Goal: Task Accomplishment & Management: Manage account settings

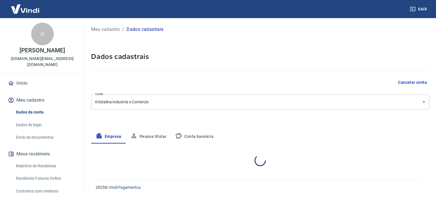
select select "RS"
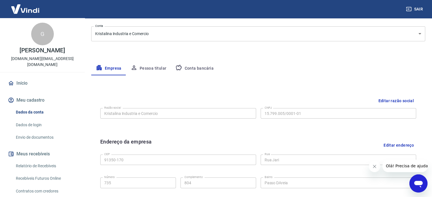
scroll to position [85, 0]
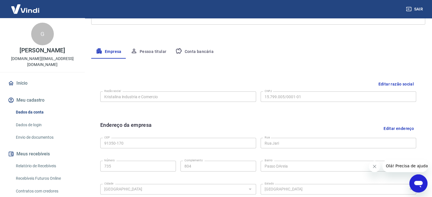
click at [141, 49] on button "Pessoa titular" at bounding box center [148, 52] width 45 height 14
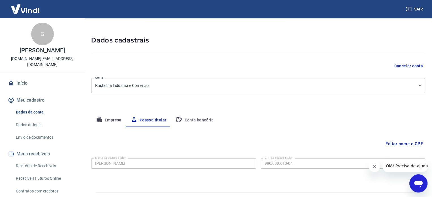
scroll to position [29, 0]
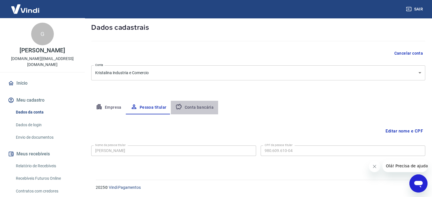
click at [202, 108] on button "Conta bancária" at bounding box center [194, 108] width 47 height 14
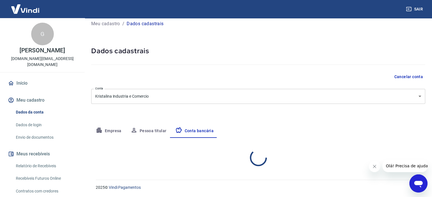
select select "1"
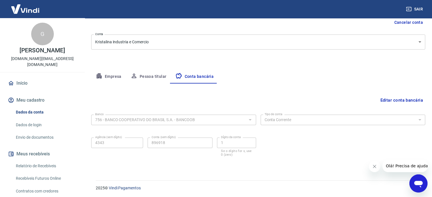
scroll to position [61, 0]
click at [110, 74] on button "Empresa" at bounding box center [108, 76] width 35 height 14
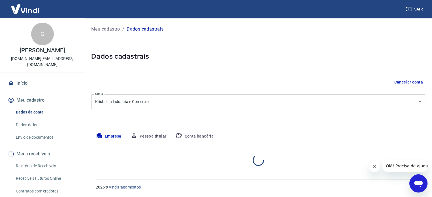
scroll to position [0, 0]
select select "RS"
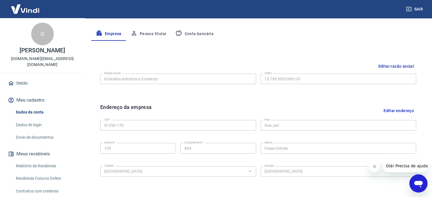
scroll to position [85, 0]
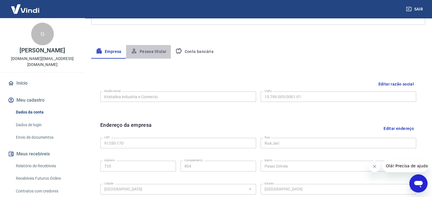
click at [143, 52] on button "Pessoa titular" at bounding box center [148, 52] width 45 height 14
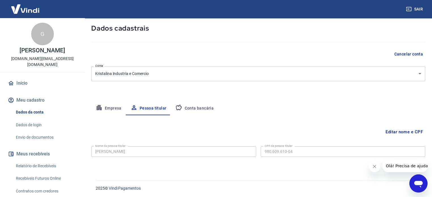
scroll to position [29, 0]
click at [188, 108] on button "Conta bancária" at bounding box center [194, 108] width 47 height 14
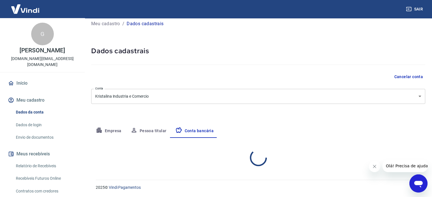
select select "1"
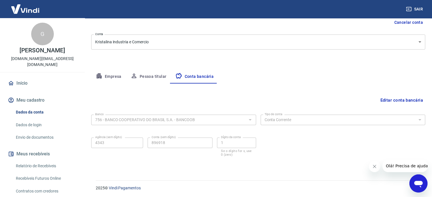
scroll to position [61, 0]
click at [116, 75] on button "Empresa" at bounding box center [108, 76] width 35 height 14
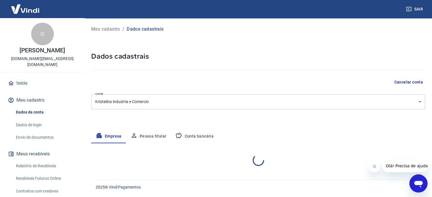
scroll to position [0, 0]
select select "RS"
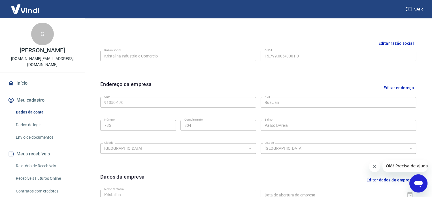
scroll to position [126, 0]
click at [391, 87] on button "Editar endereço" at bounding box center [398, 87] width 35 height 14
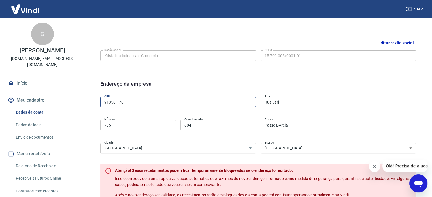
click at [134, 103] on input "91350-170" at bounding box center [178, 102] width 156 height 10
type input "91350-110"
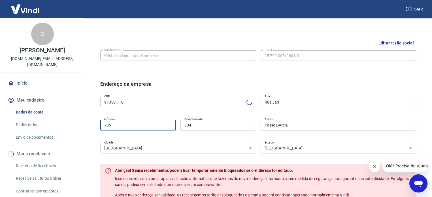
click at [163, 121] on input "735" at bounding box center [138, 125] width 76 height 10
type input "[GEOGRAPHIC_DATA]"
type input "Passo da Areia"
drag, startPoint x: 145, startPoint y: 122, endPoint x: 82, endPoint y: 125, distance: 63.5
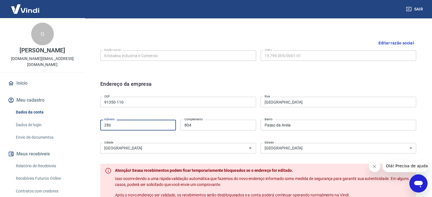
type input "286"
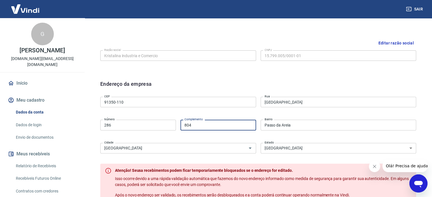
drag, startPoint x: 200, startPoint y: 127, endPoint x: 154, endPoint y: 121, distance: 46.5
click at [154, 121] on div "Número 286 Número Complemento 804 Complemento" at bounding box center [178, 125] width 156 height 14
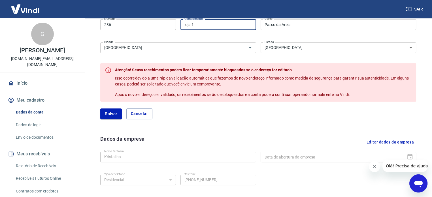
scroll to position [239, 0]
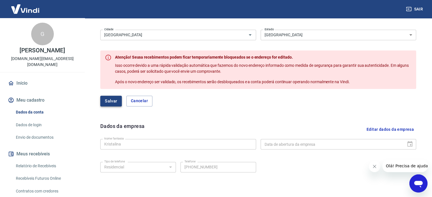
type input "loja 1"
click at [112, 100] on button "Salvar" at bounding box center [111, 101] width 22 height 11
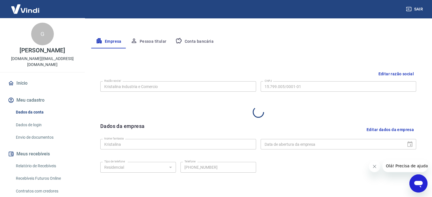
select select "RS"
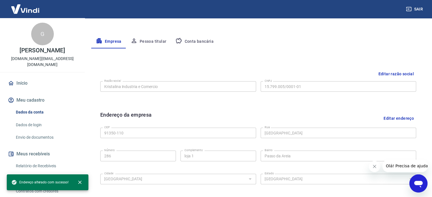
scroll to position [176, 0]
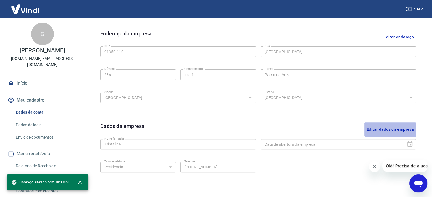
click at [395, 131] on button "Editar dados da empresa" at bounding box center [390, 129] width 52 height 14
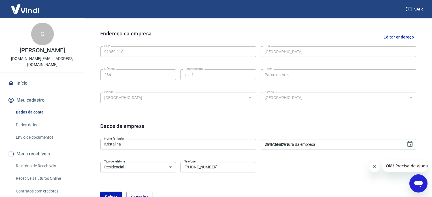
click at [302, 145] on input "DD/MM/YYYY" at bounding box center [332, 144] width 142 height 10
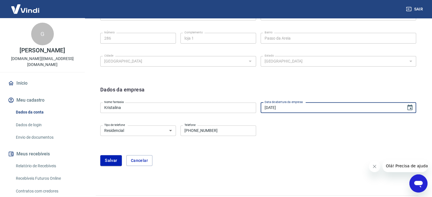
scroll to position [229, 0]
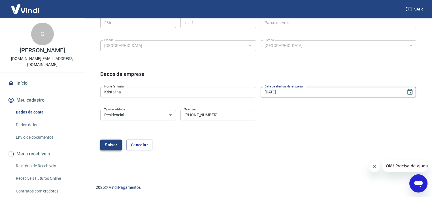
type input "[DATE]"
click at [113, 146] on button "Salvar" at bounding box center [111, 145] width 22 height 11
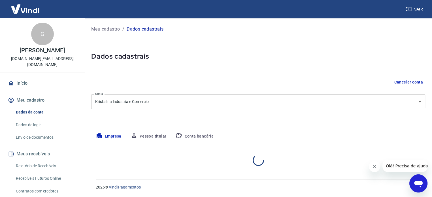
scroll to position [0, 0]
select select "RS"
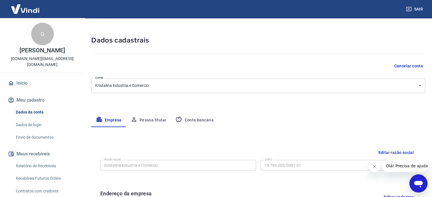
scroll to position [28, 0]
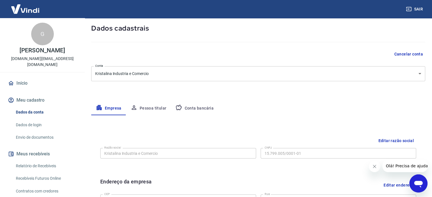
click at [154, 108] on button "Pessoa titular" at bounding box center [148, 109] width 45 height 14
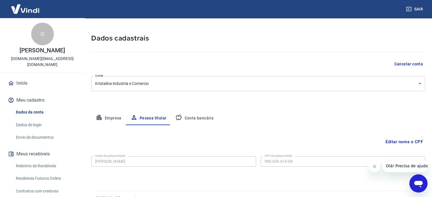
scroll to position [29, 0]
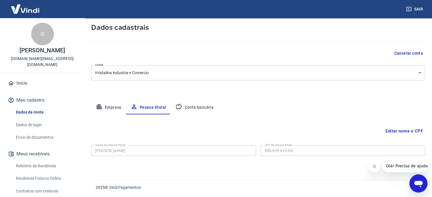
click at [188, 105] on button "Conta bancária" at bounding box center [194, 108] width 47 height 14
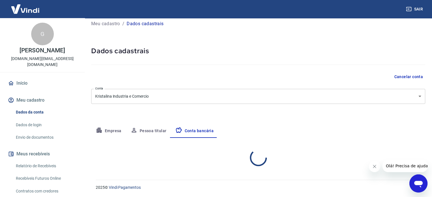
select select "1"
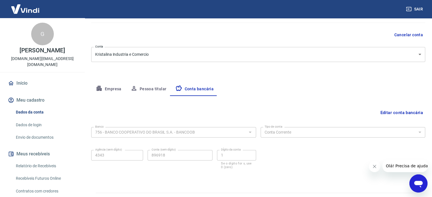
scroll to position [61, 0]
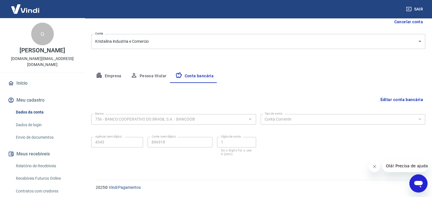
click at [35, 132] on link "Envio de documentos" at bounding box center [46, 138] width 64 height 12
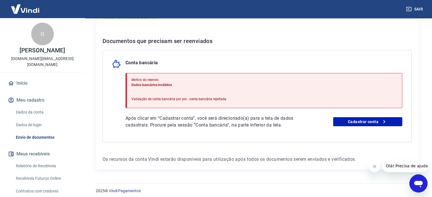
scroll to position [104, 0]
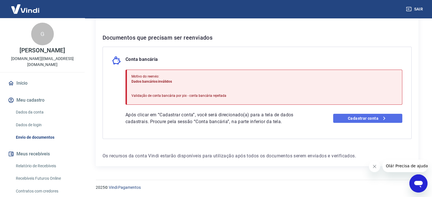
click at [357, 118] on link "Cadastrar conta" at bounding box center [367, 118] width 69 height 9
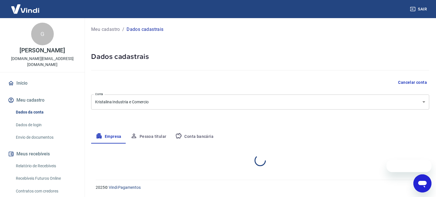
select select "RS"
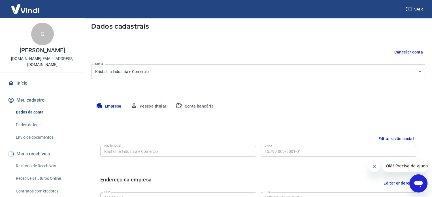
scroll to position [18, 0]
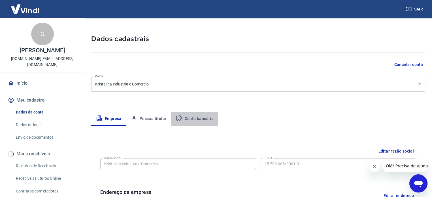
click at [199, 117] on button "Conta bancária" at bounding box center [194, 119] width 47 height 14
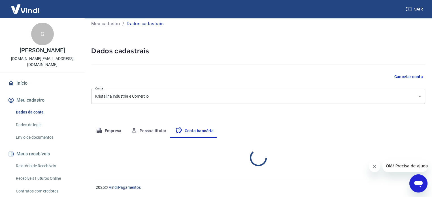
select select "1"
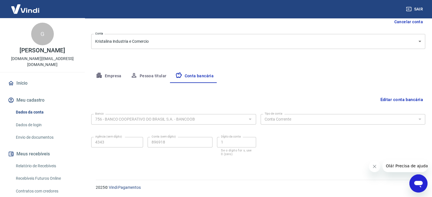
scroll to position [21, 0]
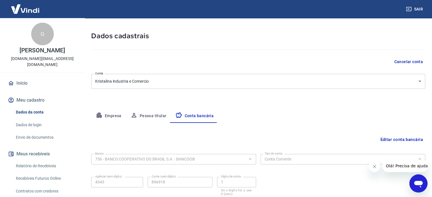
click at [36, 132] on link "Envio de documentos" at bounding box center [46, 138] width 64 height 12
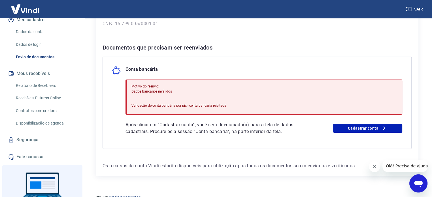
scroll to position [104, 0]
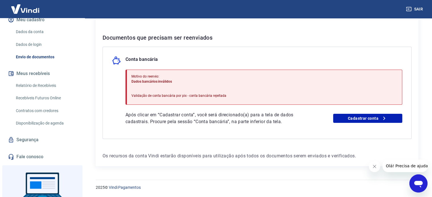
click at [147, 96] on p "Validação de conta bancária por pix - conta bancária rejeitada" at bounding box center [178, 95] width 95 height 5
click at [372, 120] on link "Cadastrar conta" at bounding box center [367, 118] width 69 height 9
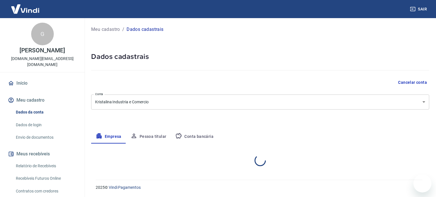
select select "RS"
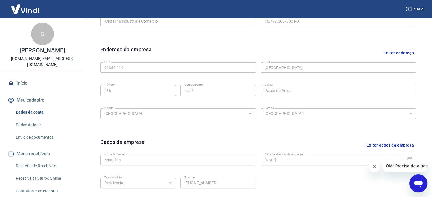
scroll to position [211, 0]
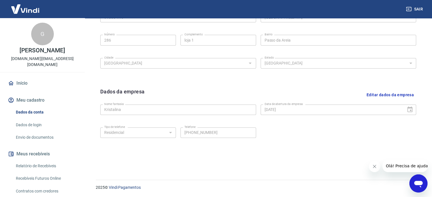
click at [378, 93] on button "Editar dados da empresa" at bounding box center [390, 95] width 52 height 14
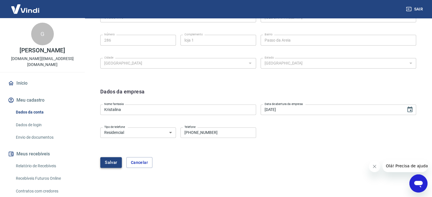
click at [107, 163] on button "Salvar" at bounding box center [111, 162] width 22 height 11
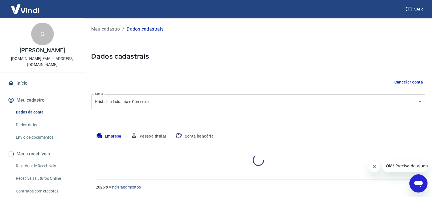
scroll to position [0, 0]
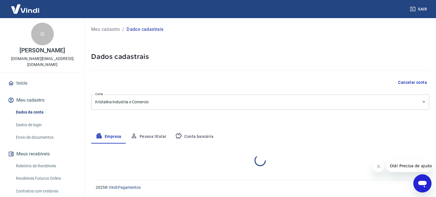
select select "RS"
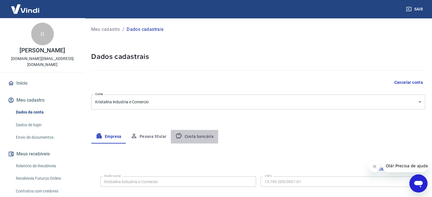
click at [204, 135] on button "Conta bancária" at bounding box center [194, 137] width 47 height 14
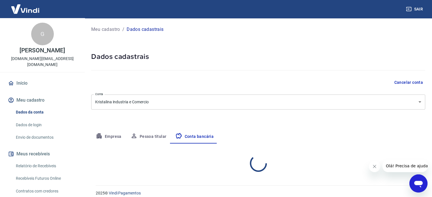
select select "1"
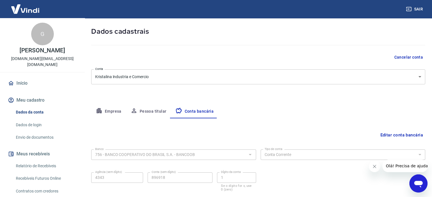
scroll to position [61, 0]
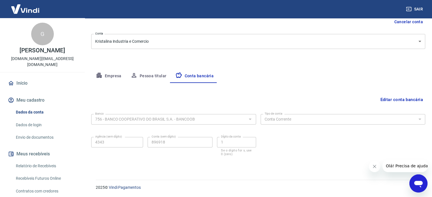
click at [159, 73] on button "Pessoa titular" at bounding box center [148, 76] width 45 height 14
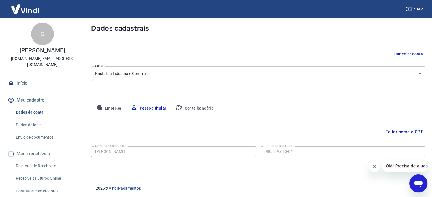
scroll to position [29, 0]
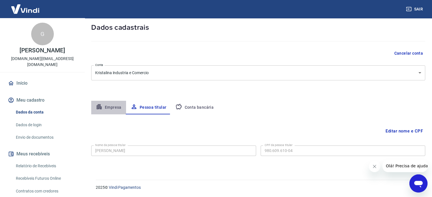
click at [115, 106] on button "Empresa" at bounding box center [108, 108] width 35 height 14
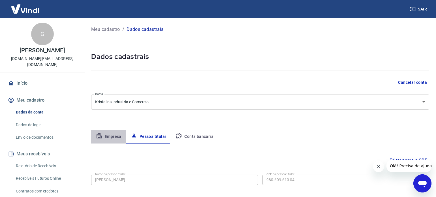
select select "RS"
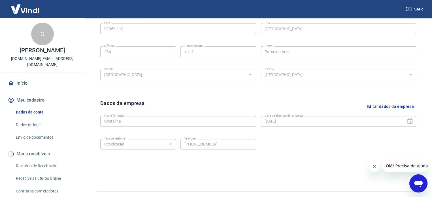
scroll to position [211, 0]
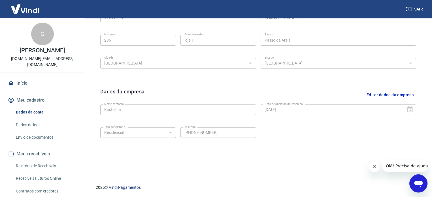
click at [377, 166] on button "Fechar mensagem da empresa" at bounding box center [374, 166] width 11 height 11
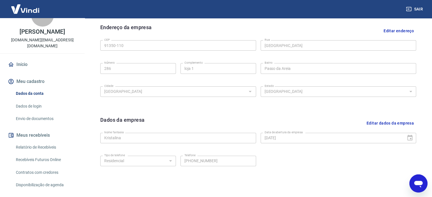
scroll to position [57, 0]
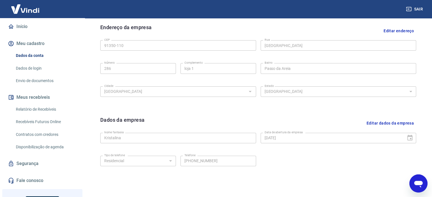
click at [35, 77] on link "Envio de documentos" at bounding box center [46, 81] width 64 height 12
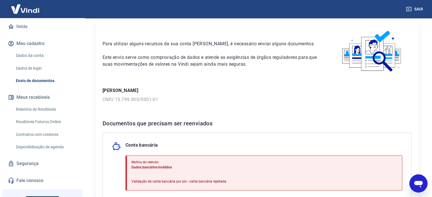
scroll to position [28, 0]
